Goal: Transaction & Acquisition: Obtain resource

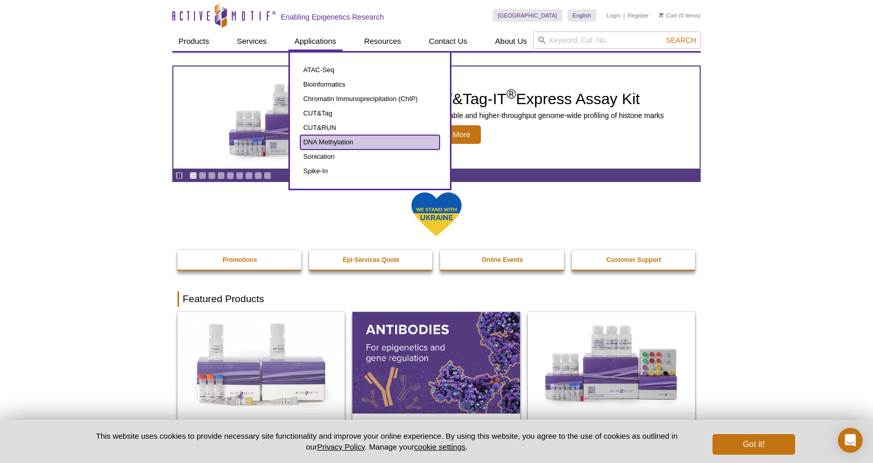
click at [330, 140] on link "DNA Methylation" at bounding box center [369, 142] width 139 height 14
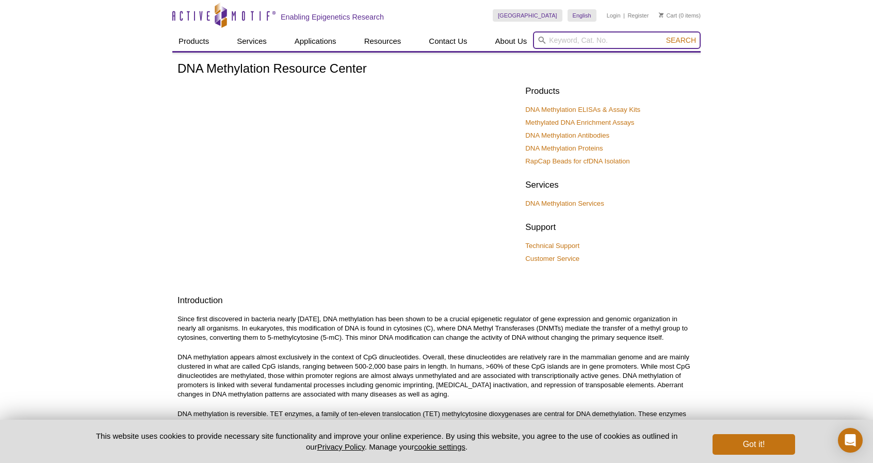
click at [552, 43] on input "search" at bounding box center [617, 40] width 168 height 18
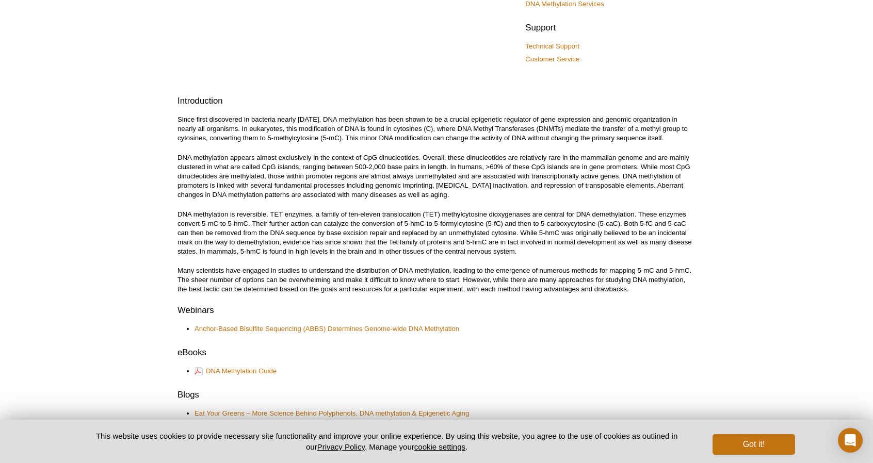
scroll to position [206, 0]
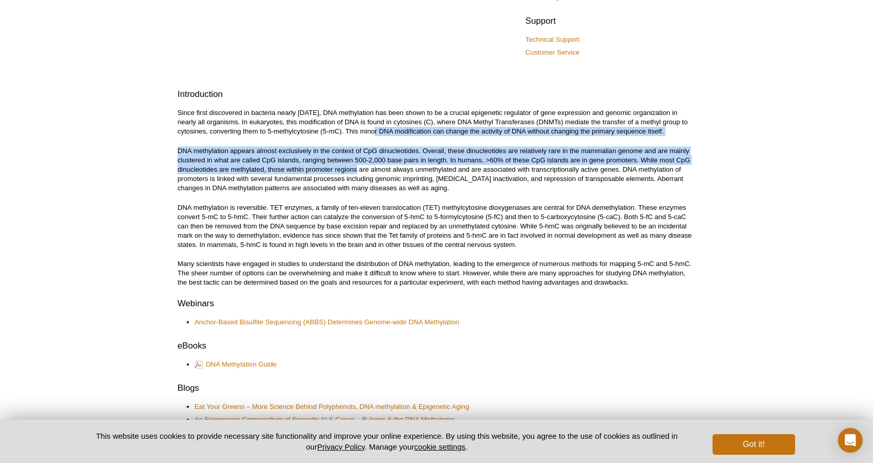
drag, startPoint x: 352, startPoint y: 134, endPoint x: 355, endPoint y: 175, distance: 40.8
click at [355, 168] on div "DNA Methylation Resource Center Products DNA Methylation ELISAs & Assay Kits Me…" at bounding box center [436, 472] width 518 height 1232
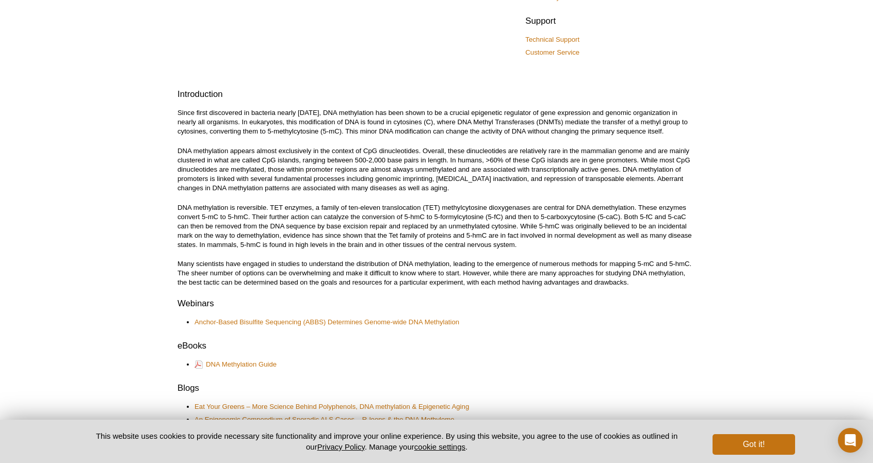
click at [355, 177] on p "DNA methylation appears almost exclusively in the context of CpG dinucleotides.…" at bounding box center [436, 169] width 518 height 46
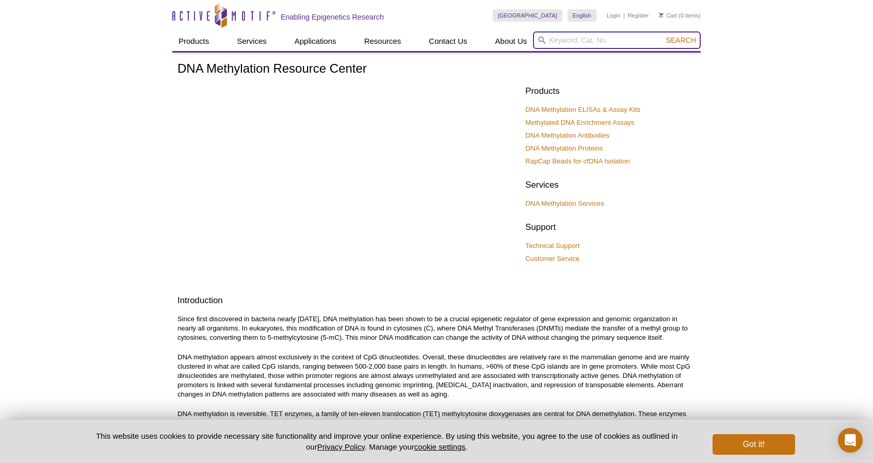
click at [552, 43] on input "search" at bounding box center [617, 40] width 168 height 18
type input "RIP"
click at [663, 36] on button "Search" at bounding box center [681, 40] width 36 height 9
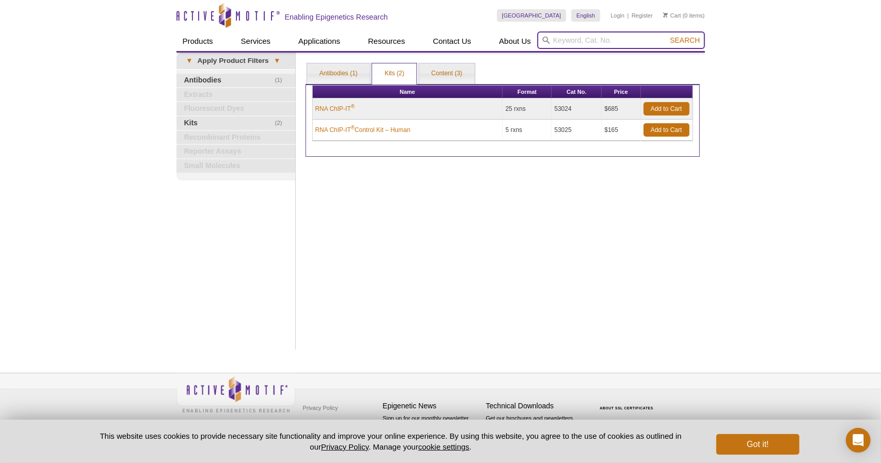
click at [577, 42] on input "search" at bounding box center [621, 40] width 168 height 18
type input "M6A"
click at [666, 36] on button "Search" at bounding box center [684, 40] width 36 height 9
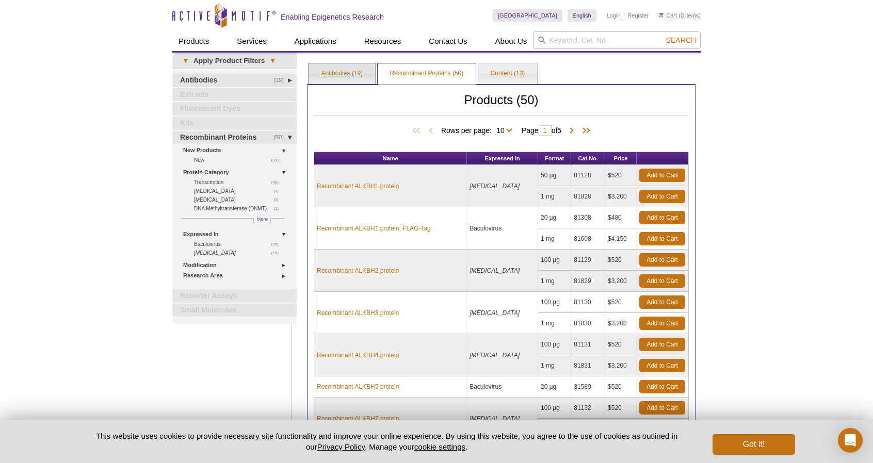
click at [345, 64] on link "Antibodies (19)" at bounding box center [341, 73] width 67 height 21
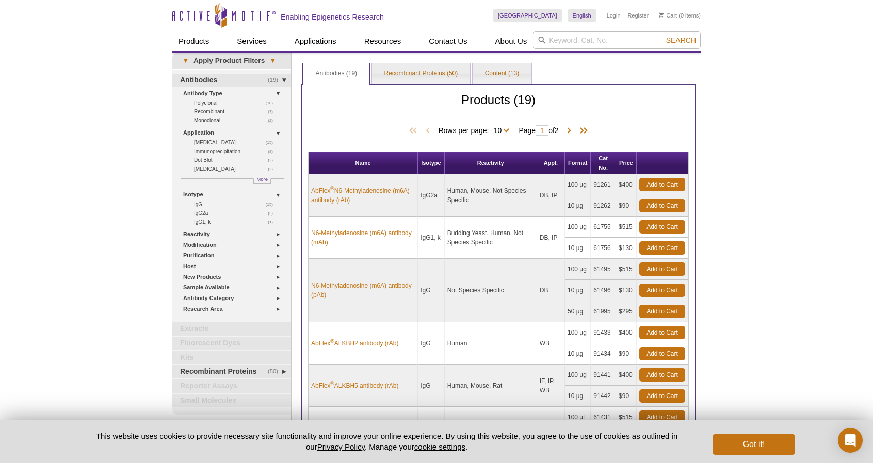
click at [453, 196] on td "Human, Mouse, Not Species Specific" at bounding box center [491, 195] width 92 height 42
click at [509, 190] on td "Human, Mouse, Not Species Specific" at bounding box center [491, 195] width 92 height 42
click at [553, 162] on th "Appl." at bounding box center [551, 163] width 28 height 22
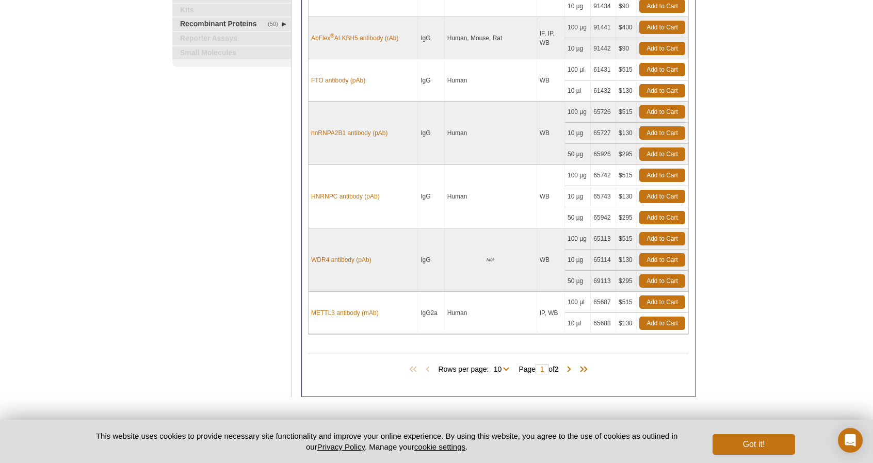
scroll to position [390, 0]
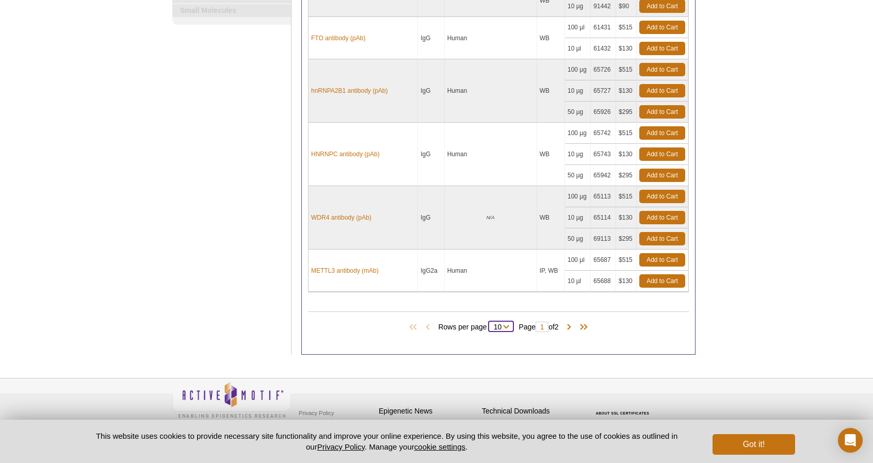
click at [495, 324] on select "10 All" at bounding box center [498, 328] width 18 height 9
click at [497, 324] on select "10 All" at bounding box center [498, 328] width 18 height 9
select select "19"
click at [491, 324] on select "10 All" at bounding box center [498, 328] width 18 height 9
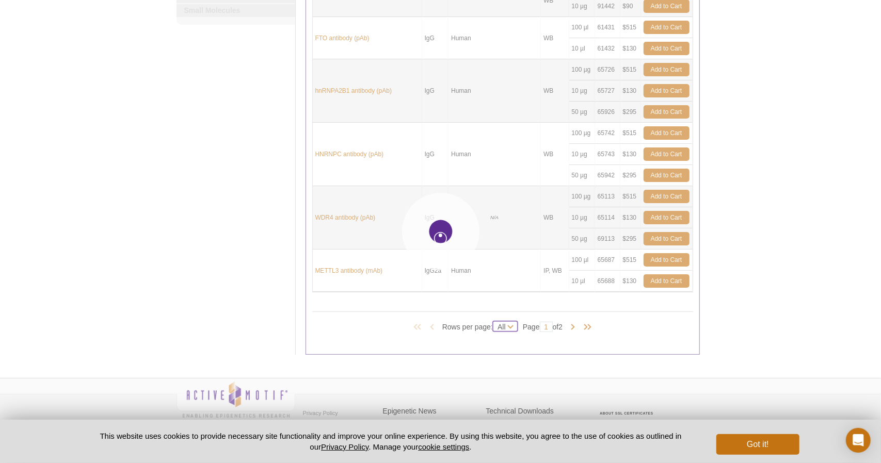
select select "19"
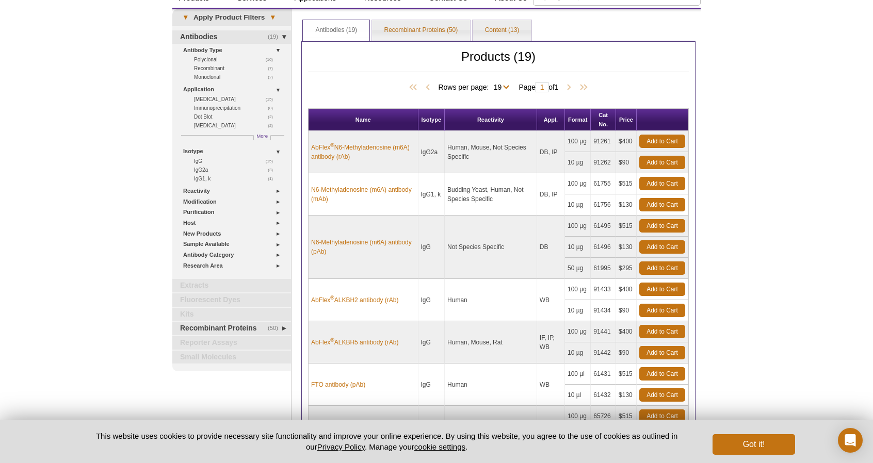
scroll to position [52, 0]
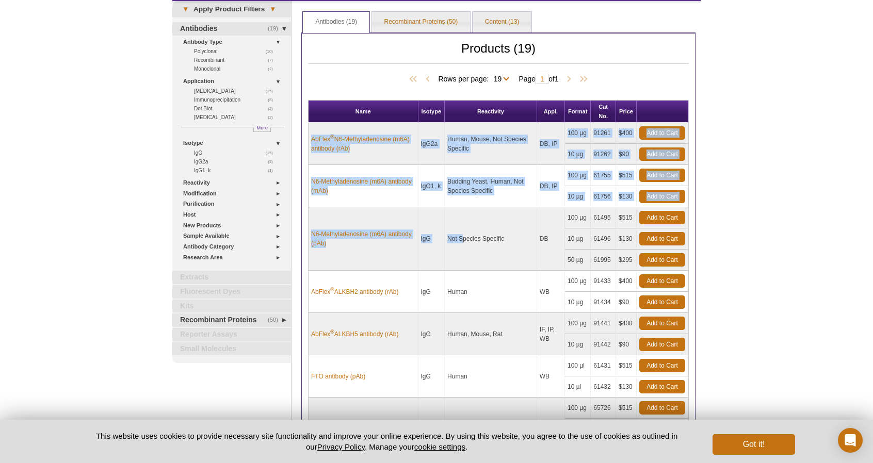
drag, startPoint x: 340, startPoint y: 124, endPoint x: 464, endPoint y: 239, distance: 168.6
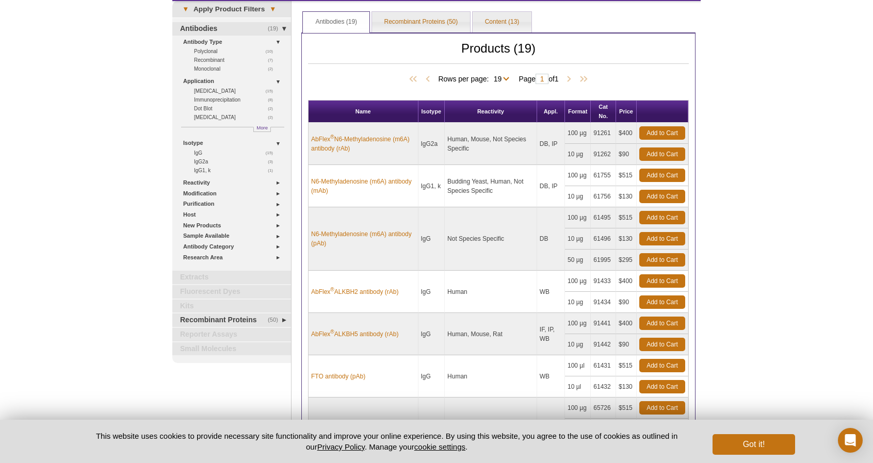
click at [358, 51] on h2 "Products (19)" at bounding box center [498, 54] width 381 height 20
click at [605, 135] on td "91261" at bounding box center [603, 133] width 25 height 21
click at [592, 149] on td "91262" at bounding box center [603, 154] width 25 height 21
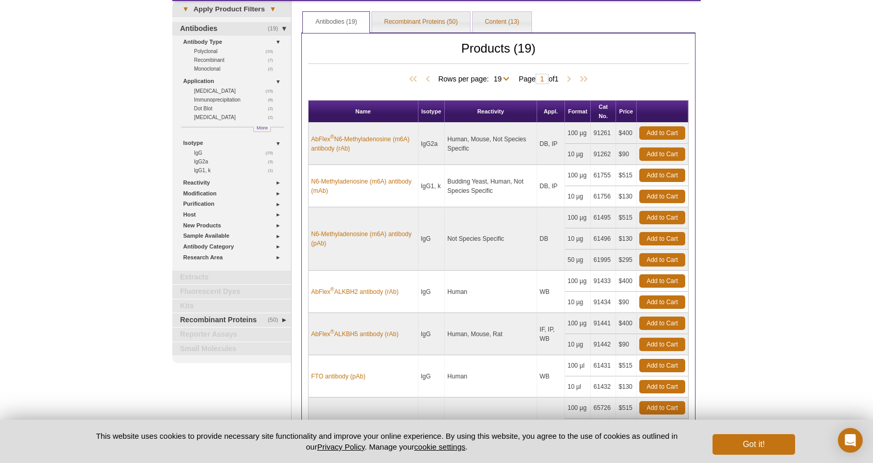
click at [623, 132] on td "$400" at bounding box center [626, 133] width 21 height 21
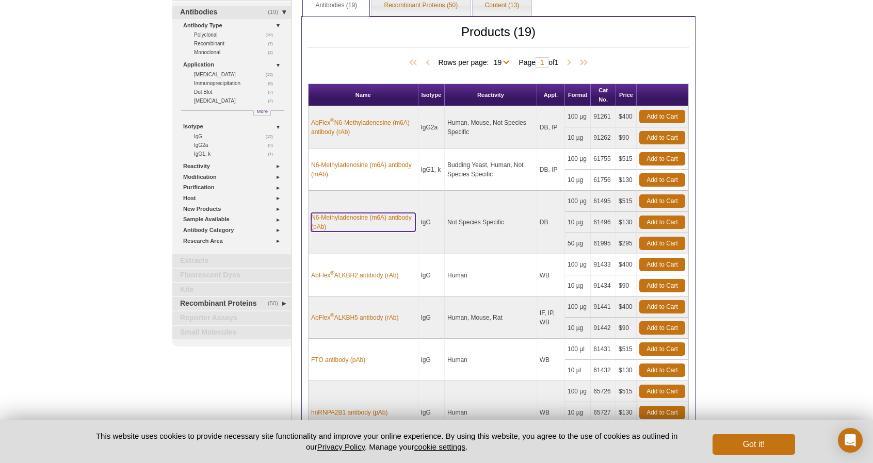
scroll to position [103, 0]
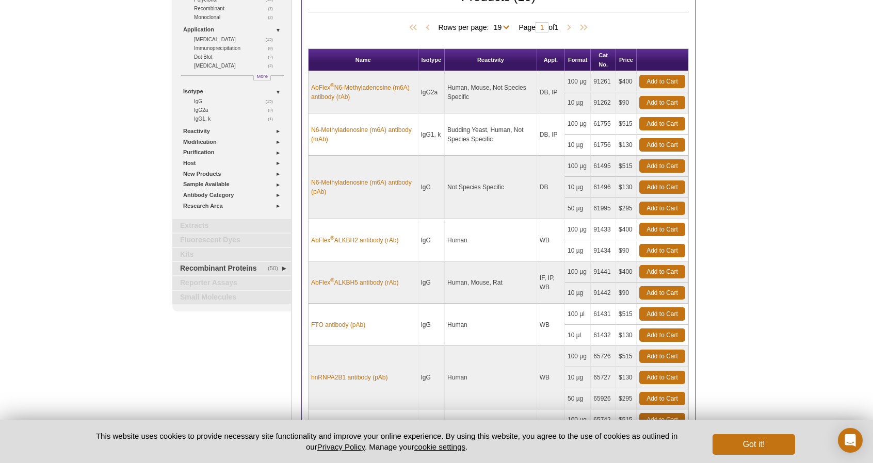
click at [480, 241] on td "Human" at bounding box center [491, 240] width 92 height 42
click at [484, 246] on td "Human" at bounding box center [491, 240] width 92 height 42
click at [502, 281] on td "Human, Mouse, Rat" at bounding box center [491, 283] width 92 height 42
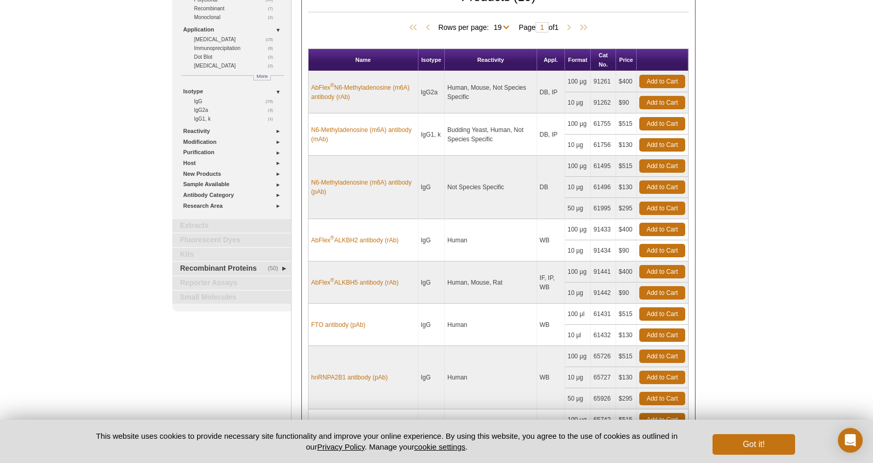
click at [502, 281] on td "Human, Mouse, Rat" at bounding box center [491, 283] width 92 height 42
click at [456, 288] on td "Human, Mouse, Rat" at bounding box center [491, 283] width 92 height 42
click at [352, 291] on td "AbFlex ® ALKBH5 antibody (rAb)" at bounding box center [363, 283] width 110 height 42
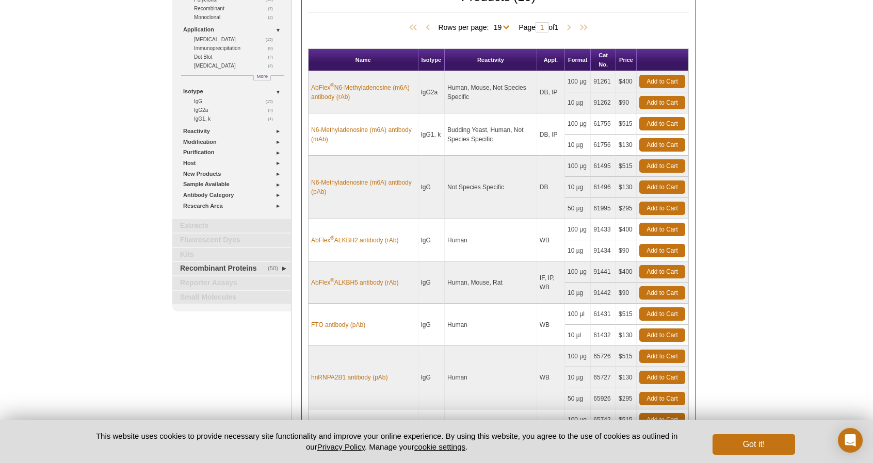
drag, startPoint x: 354, startPoint y: 281, endPoint x: 325, endPoint y: 298, distance: 33.3
click at [325, 298] on td "AbFlex ® ALKBH5 antibody (rAb)" at bounding box center [363, 283] width 110 height 42
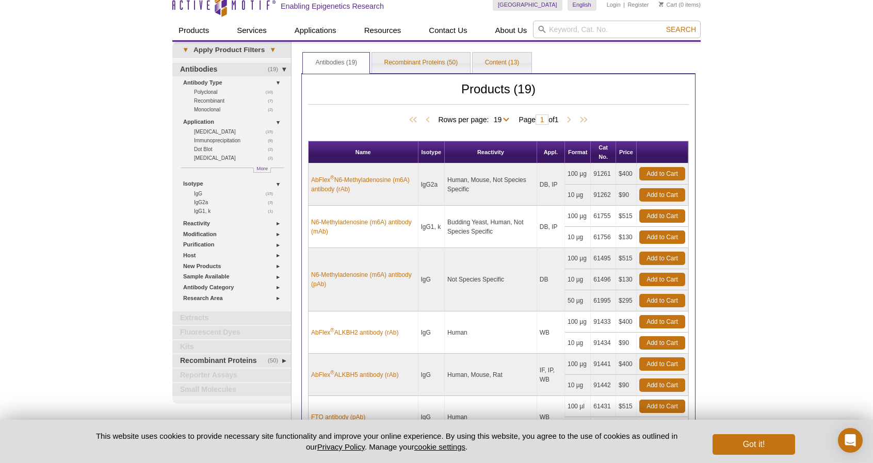
scroll to position [0, 0]
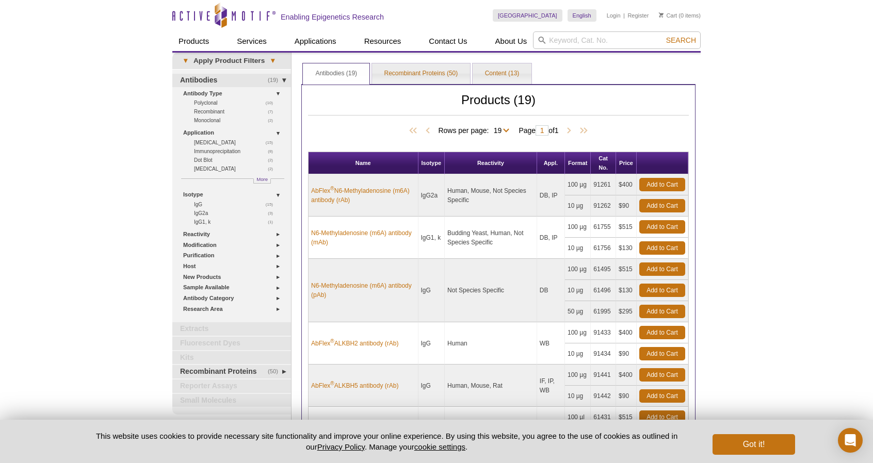
drag, startPoint x: 770, startPoint y: 31, endPoint x: 665, endPoint y: 26, distance: 104.8
click at [636, 14] on link "Register" at bounding box center [637, 15] width 21 height 7
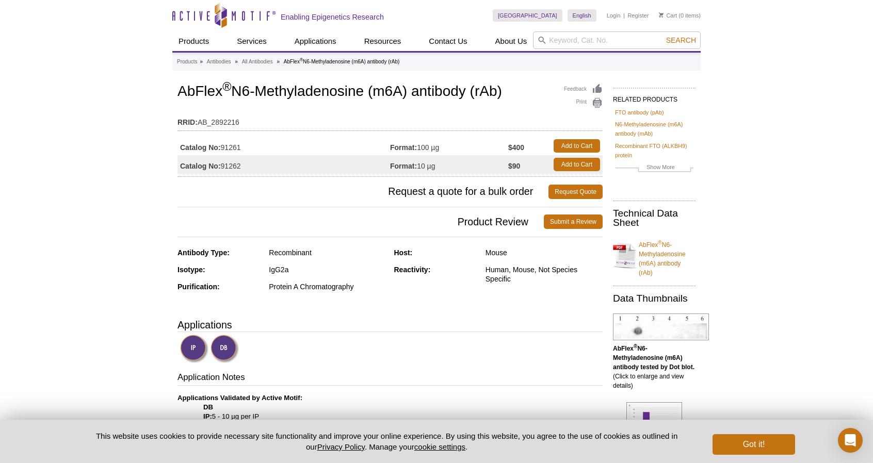
click at [430, 195] on span "Request a quote for a bulk order" at bounding box center [362, 192] width 371 height 14
drag, startPoint x: 526, startPoint y: 167, endPoint x: 146, endPoint y: 167, distance: 379.1
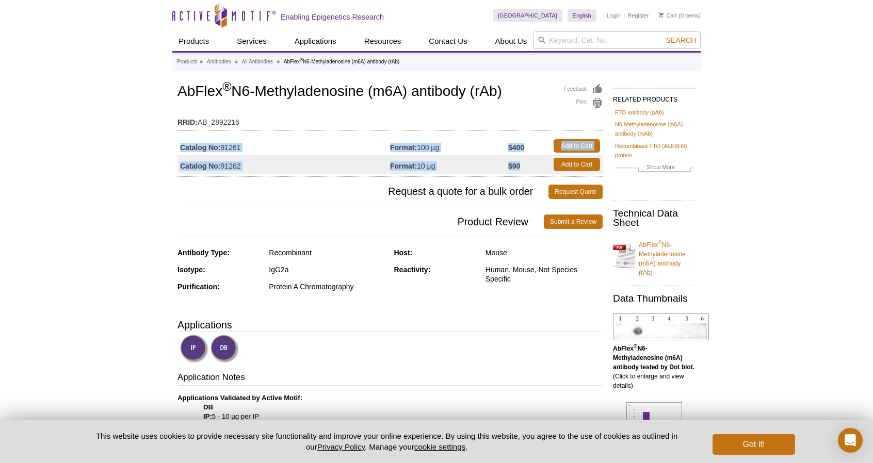
drag, startPoint x: 462, startPoint y: 162, endPoint x: 185, endPoint y: 157, distance: 277.6
click at [185, 157] on tr "Catalog No: 91262 Format: 10 µg $90 Add to Cart" at bounding box center [389, 164] width 425 height 19
click at [474, 151] on td "Format: 100 µg" at bounding box center [449, 146] width 118 height 19
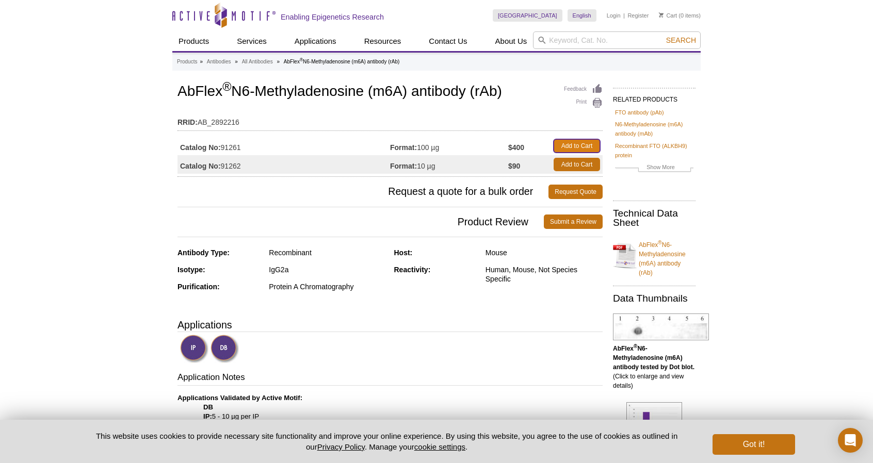
click at [579, 148] on link "Add to Cart" at bounding box center [576, 145] width 46 height 13
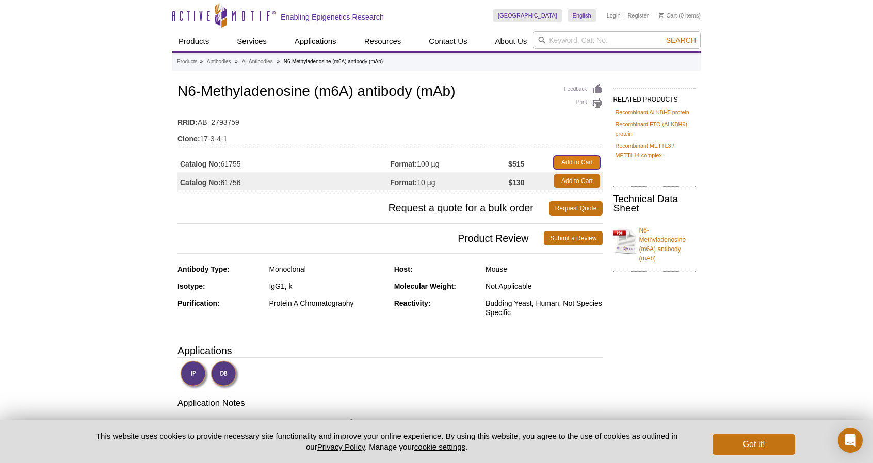
click at [578, 164] on link "Add to Cart" at bounding box center [576, 162] width 46 height 13
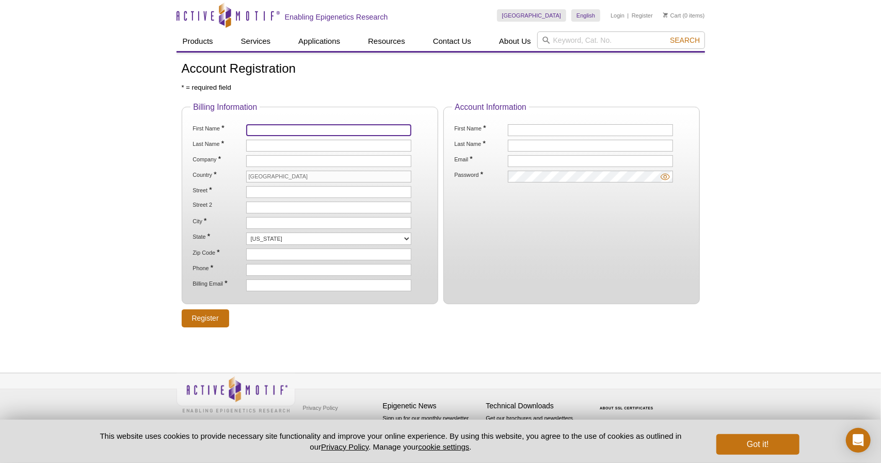
click at [265, 125] on input "First Name *" at bounding box center [328, 130] width 165 height 12
type input "Leopold"
type input "Garnar-Wortzel"
type input "RyboDyn"
type input "[STREET_ADDRESS]"
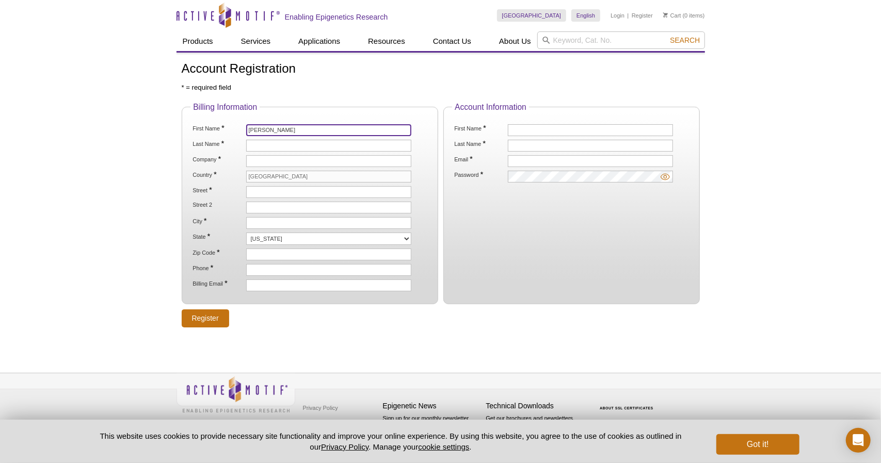
type input "[GEOGRAPHIC_DATA]"
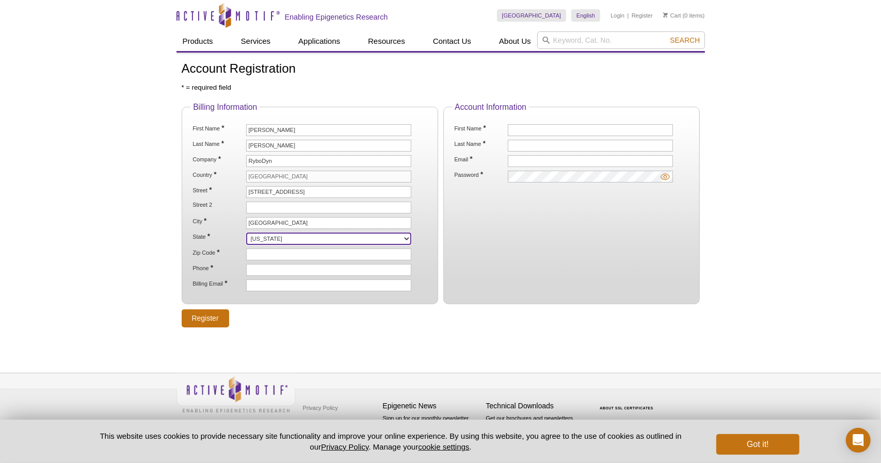
select select "CA"
type input "92121"
type input "7187159712"
type input "[EMAIL_ADDRESS][DOMAIN_NAME]"
click at [107, 184] on div "Active Motif Logo Enabling Epigenetics Research 0 Search Skip to content Active…" at bounding box center [440, 231] width 881 height 463
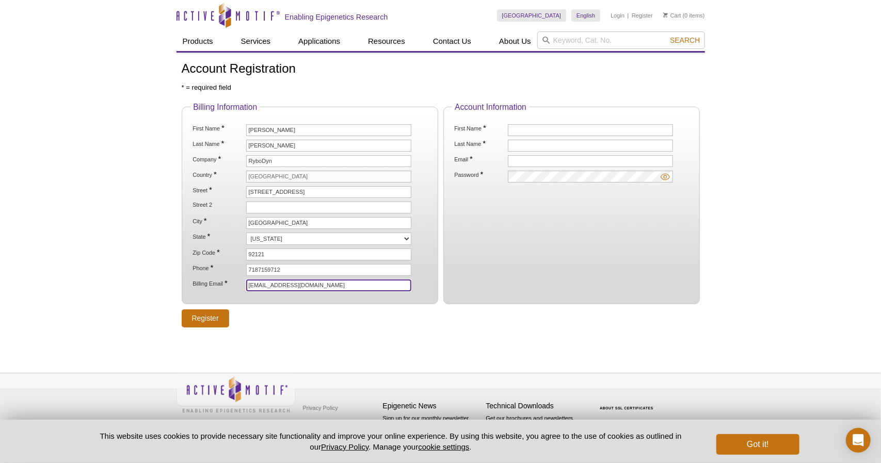
click at [265, 280] on input "[EMAIL_ADDRESS][DOMAIN_NAME]" at bounding box center [328, 286] width 165 height 12
click at [263, 282] on input "Billing Email *" at bounding box center [328, 286] width 165 height 12
type input "accounting@rybodyn.com"
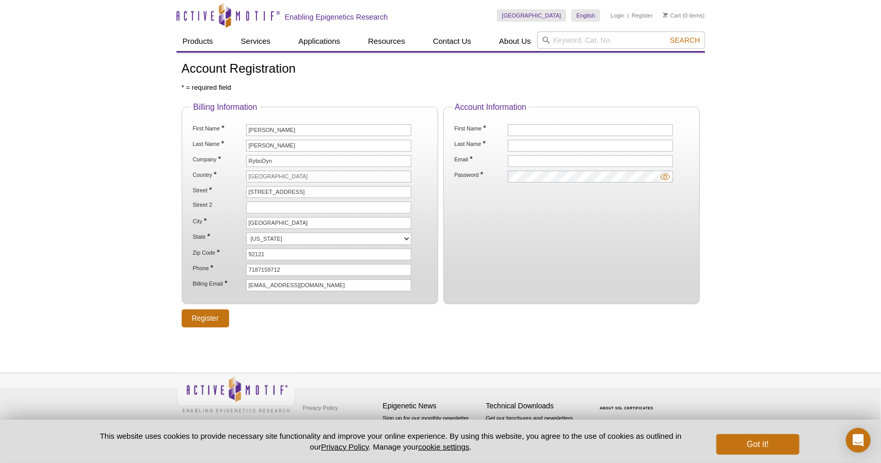
click at [132, 254] on div "Active Motif Logo Enabling Epigenetics Research 0 Search Skip to content Active…" at bounding box center [440, 231] width 881 height 463
drag, startPoint x: 550, startPoint y: 232, endPoint x: 547, endPoint y: 220, distance: 12.1
click at [551, 232] on fieldset "Account Information First Name * Last Name * Email * Password *" at bounding box center [571, 204] width 256 height 202
click at [527, 128] on input "First Name *" at bounding box center [590, 130] width 165 height 12
type input "Leopold"
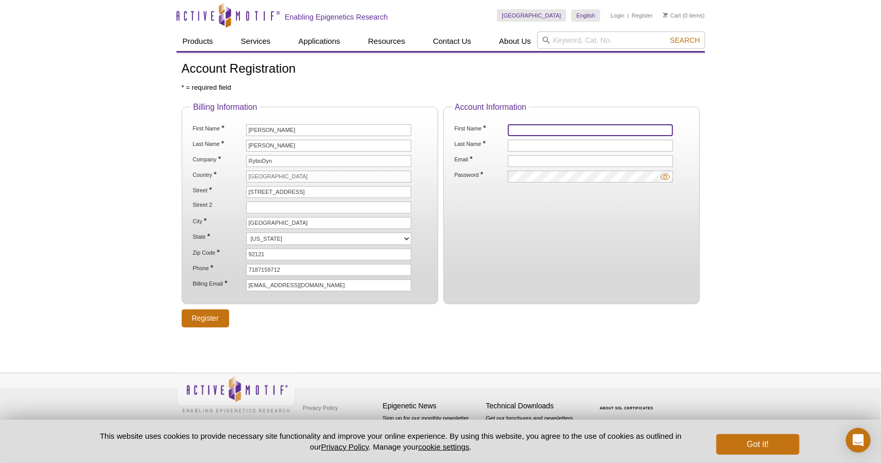
type input "Garnar-Wortzel"
type input "[EMAIL_ADDRESS][DOMAIN_NAME]"
click at [208, 310] on input "Register" at bounding box center [205, 319] width 47 height 18
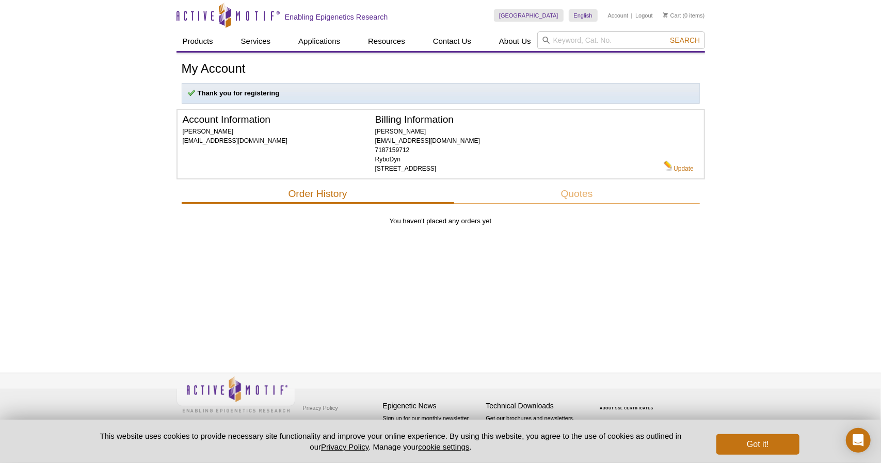
click at [313, 258] on div "My Account Thank you for registering Account Information Leopold Garnar-Wortzel…" at bounding box center [440, 201] width 528 height 297
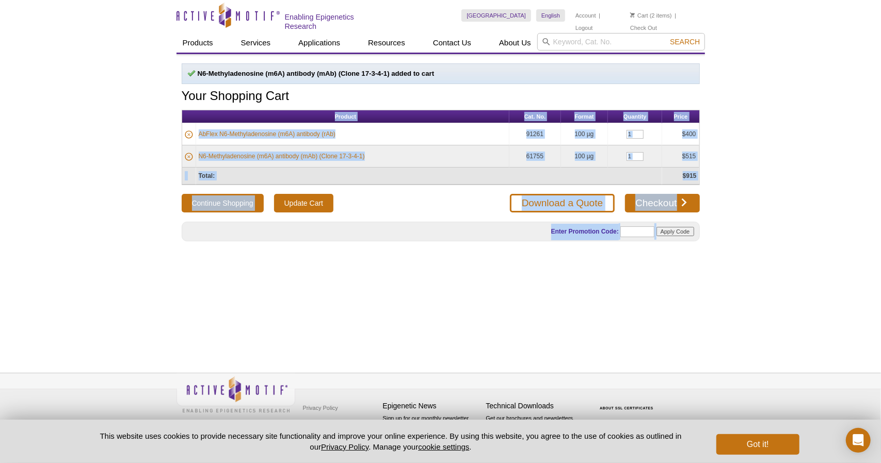
drag, startPoint x: 129, startPoint y: 106, endPoint x: 705, endPoint y: 294, distance: 604.9
click at [658, 266] on div "Active Motif Logo Enabling Epigenetics Research 2 Search Skip to content Active…" at bounding box center [440, 231] width 881 height 463
click at [710, 297] on div "Active Motif Logo Enabling Epigenetics Research 2 Search Skip to content Active…" at bounding box center [440, 231] width 881 height 463
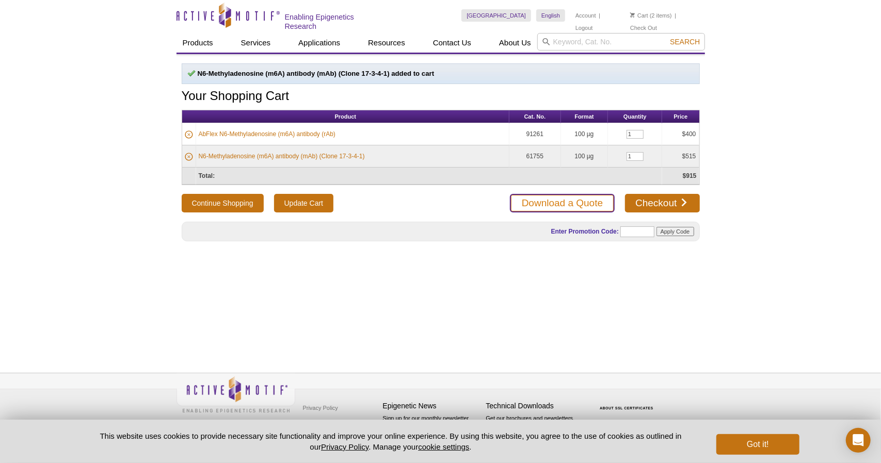
click at [591, 200] on link "Download a Quote" at bounding box center [562, 203] width 105 height 19
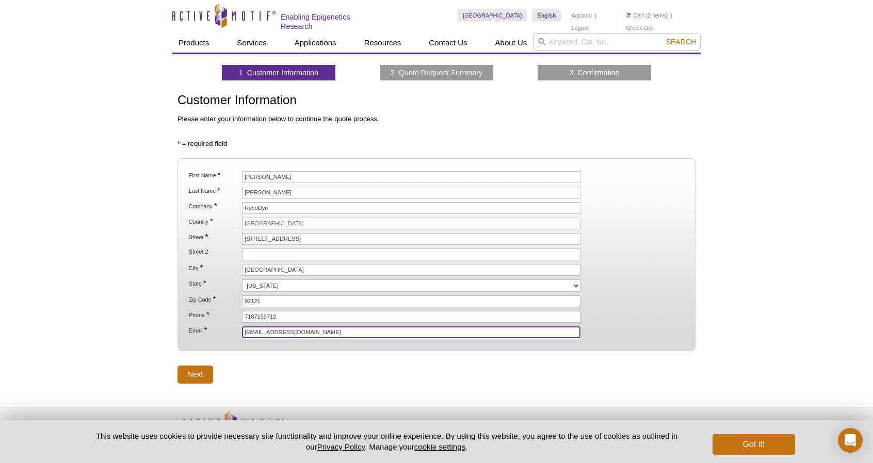
click at [273, 327] on input "[EMAIL_ADDRESS][DOMAIN_NAME]" at bounding box center [411, 333] width 338 height 12
type input "r"
type input "[EMAIL_ADDRESS][DOMAIN_NAME]"
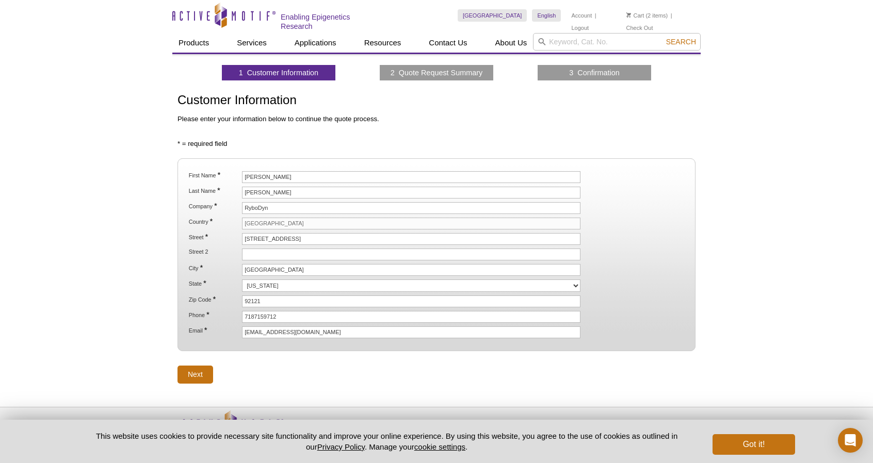
click at [259, 364] on form "First Name * Leopold Last Name * Garnar-Wortzel Company * RyboDyn Country * Uni…" at bounding box center [436, 270] width 518 height 225
click at [211, 366] on input "Next" at bounding box center [195, 375] width 36 height 18
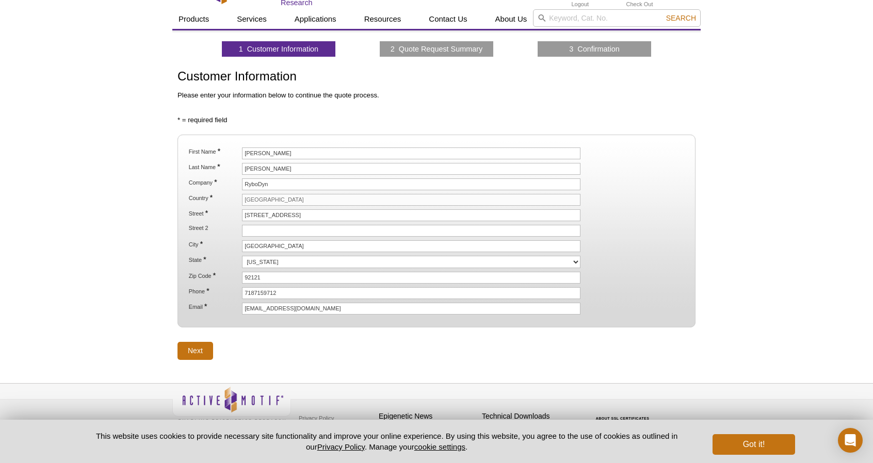
scroll to position [28, 0]
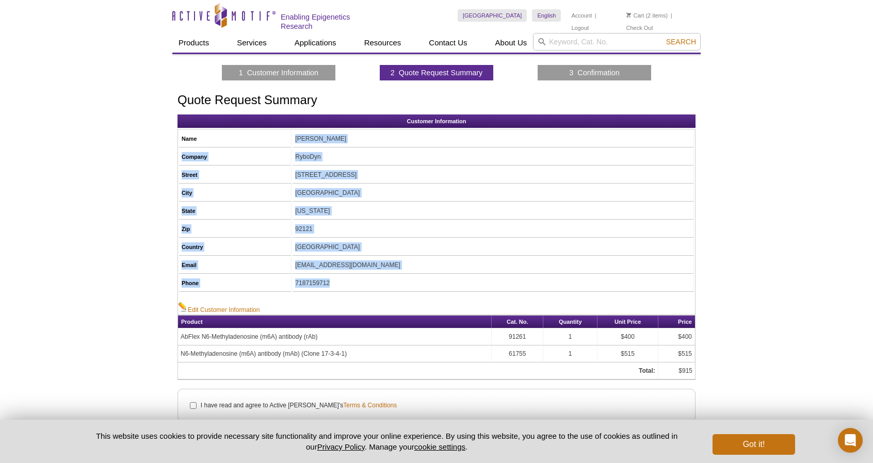
drag, startPoint x: 306, startPoint y: 135, endPoint x: 420, endPoint y: 286, distance: 189.3
click at [420, 286] on tbody "Name [PERSON_NAME] Company RyboDyn [STREET_ADDRESS] City [GEOGRAPHIC_DATA] Stat…" at bounding box center [436, 211] width 515 height 161
click at [420, 286] on td "7187159712" at bounding box center [492, 283] width 401 height 17
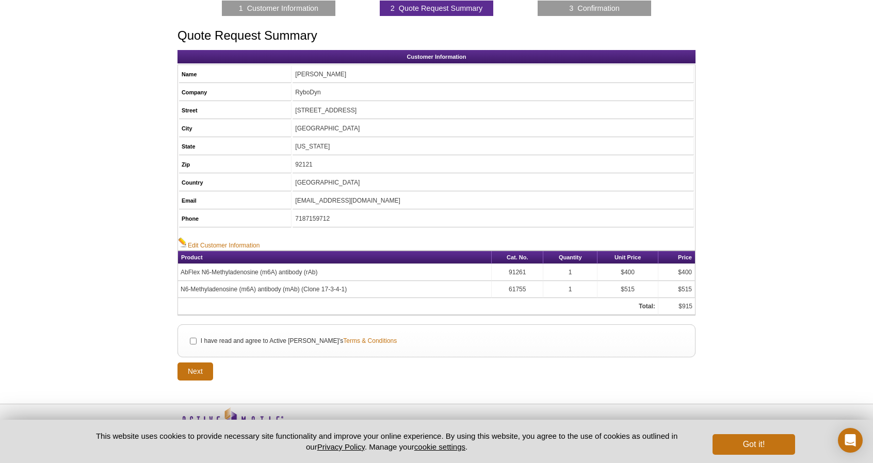
scroll to position [91, 0]
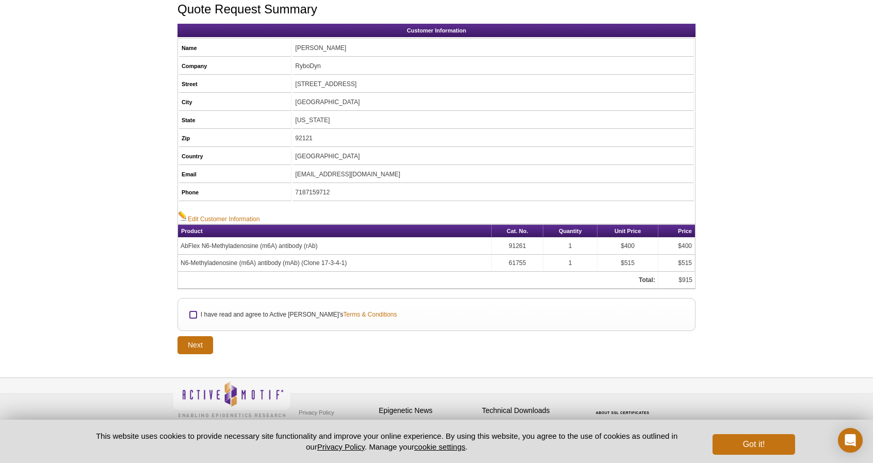
click at [196, 312] on li "I have read and agree to Active Motif's Terms & Conditions" at bounding box center [436, 314] width 499 height 11
click at [193, 312] on input "I have read and agree to Active Motif's Terms & Conditions" at bounding box center [193, 315] width 7 height 7
checkbox input "true"
drag, startPoint x: 189, startPoint y: 339, endPoint x: 121, endPoint y: 292, distance: 82.3
click at [121, 292] on div "Active Motif Logo Enabling Epigenetics Research 2 Search Skip to content Active…" at bounding box center [436, 188] width 873 height 559
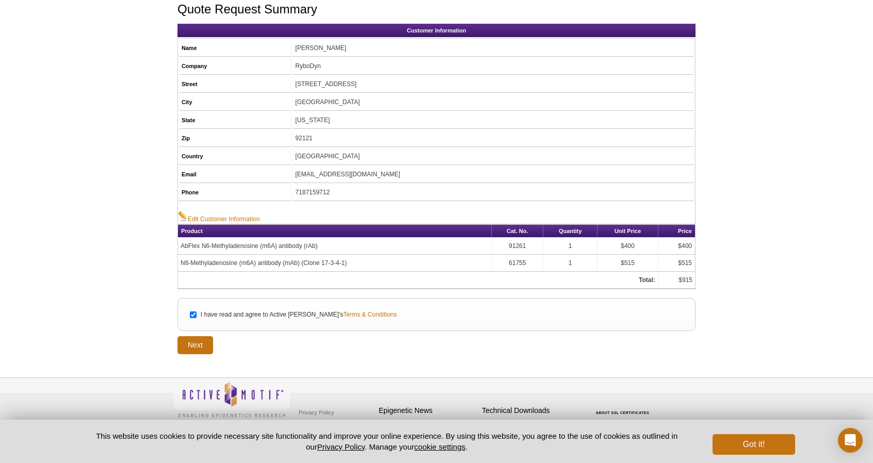
click at [121, 292] on div "Active Motif Logo Enabling Epigenetics Research 2 Search Skip to content Active…" at bounding box center [436, 188] width 873 height 559
click at [186, 344] on input "Next" at bounding box center [195, 345] width 36 height 18
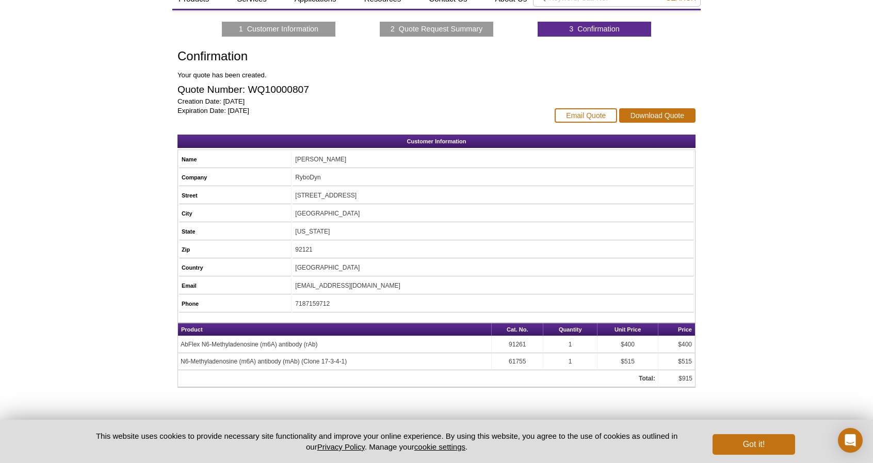
scroll to position [34, 0]
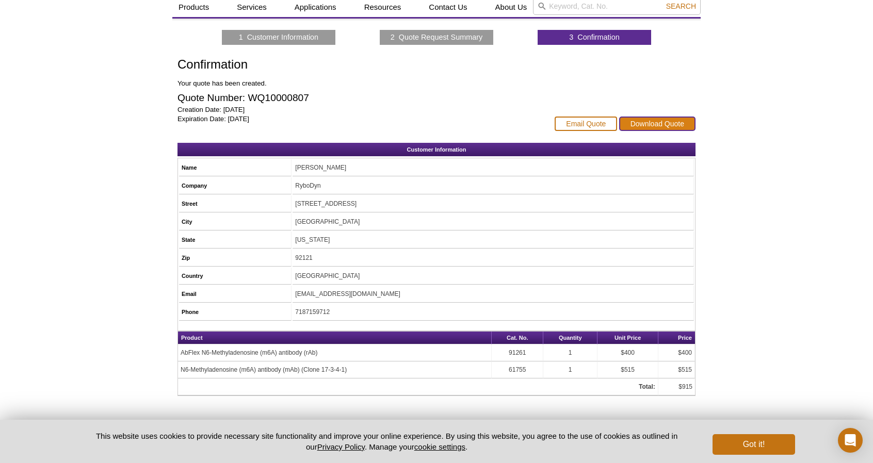
click at [678, 125] on link "Download Quote" at bounding box center [657, 124] width 76 height 14
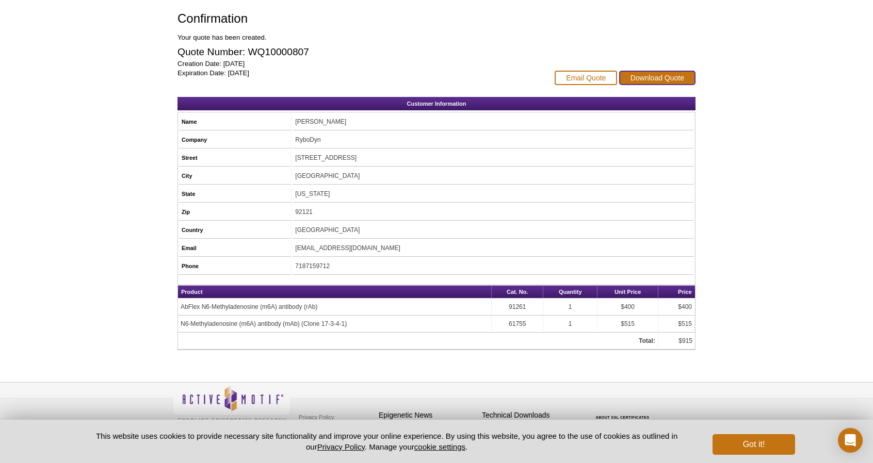
scroll to position [86, 0]
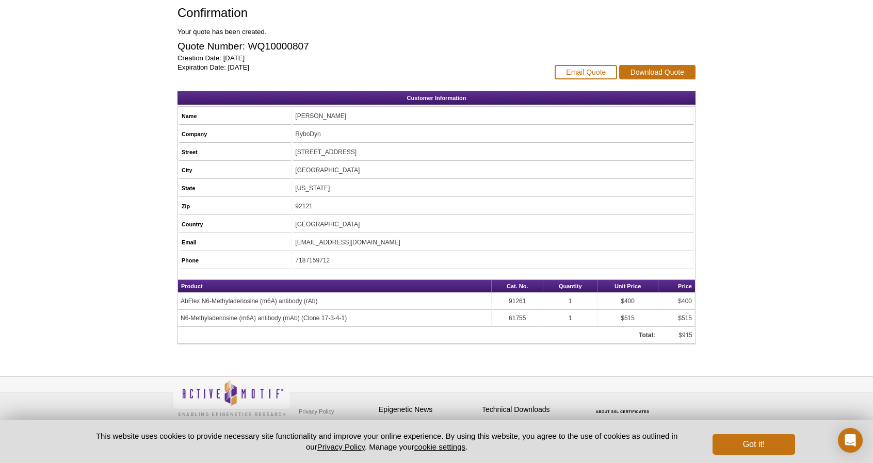
drag, startPoint x: 270, startPoint y: 90, endPoint x: 516, endPoint y: 293, distance: 318.4
click at [516, 293] on div "1 Customer Information 2 Quote Request Summary 3 Confirmation Confirmation Your…" at bounding box center [436, 161] width 528 height 366
click at [516, 293] on td "91261" at bounding box center [518, 301] width 52 height 17
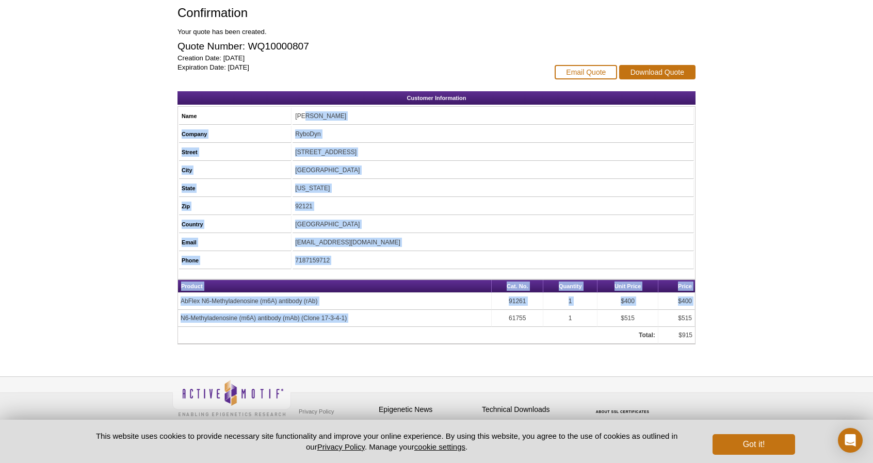
drag, startPoint x: 320, startPoint y: 124, endPoint x: 448, endPoint y: 336, distance: 247.6
click at [495, 321] on div "1 Customer Information 2 Quote Request Summary 3 Confirmation Confirmation Your…" at bounding box center [436, 161] width 528 height 366
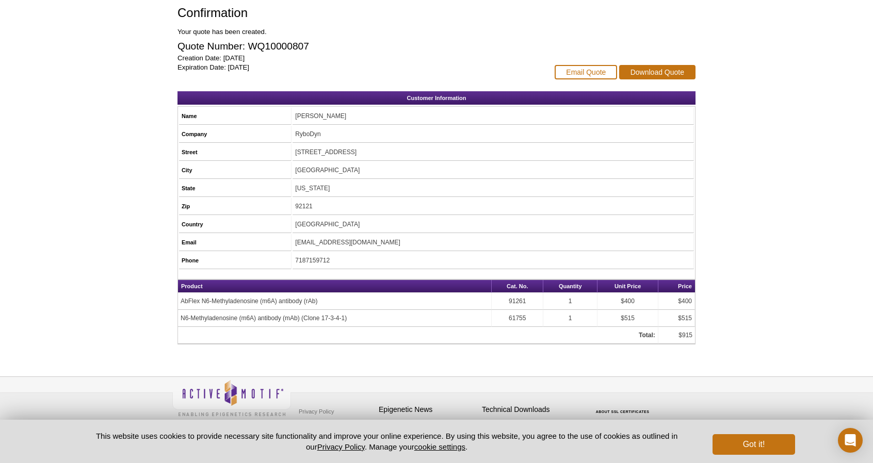
click at [445, 336] on td "Total:" at bounding box center [418, 335] width 480 height 17
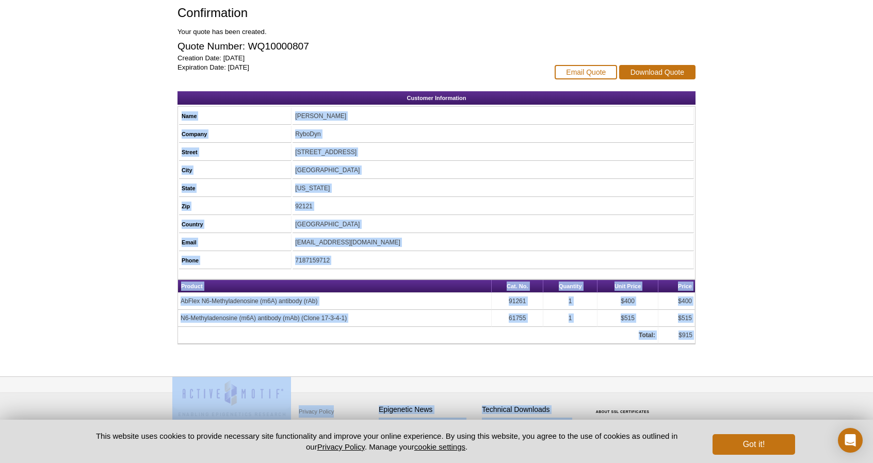
drag, startPoint x: 177, startPoint y: 238, endPoint x: 769, endPoint y: 351, distance: 602.5
click at [769, 351] on div "Active Motif Logo Enabling Epigenetics Research 0 Search Skip to content Active…" at bounding box center [436, 190] width 873 height 552
